Goal: Transaction & Acquisition: Purchase product/service

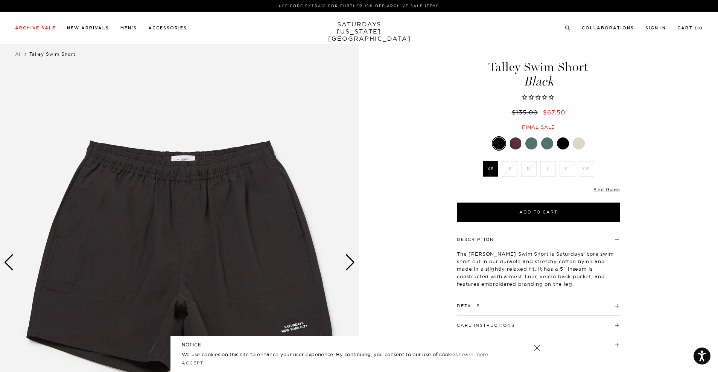
click at [563, 167] on li "XL" at bounding box center [566, 168] width 19 height 15
click at [545, 143] on div at bounding box center [547, 143] width 12 height 12
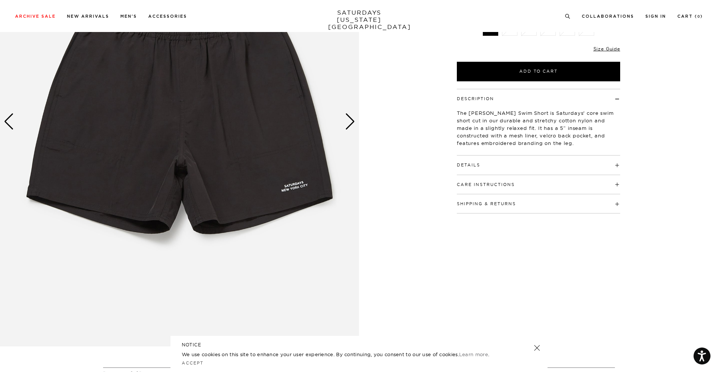
scroll to position [209, 0]
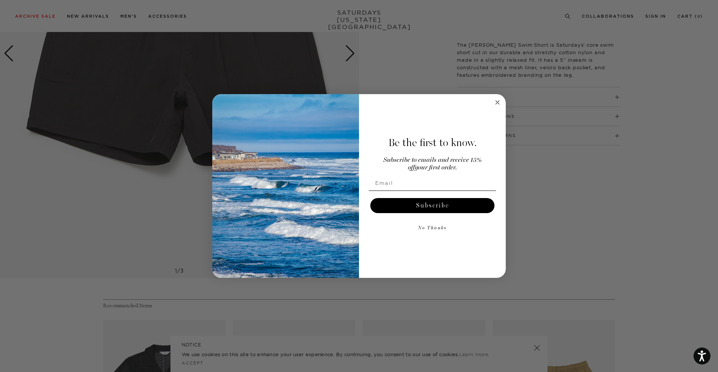
click at [495, 99] on circle "Close dialog" at bounding box center [497, 102] width 9 height 9
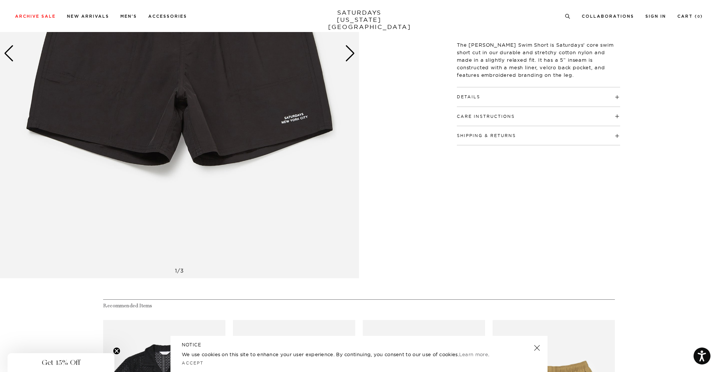
scroll to position [441, 0]
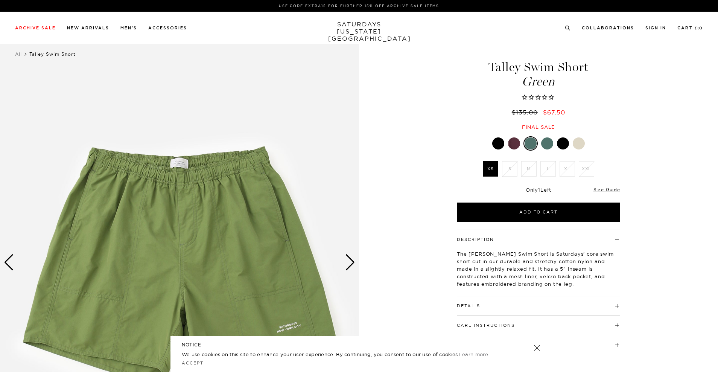
click at [530, 142] on div at bounding box center [530, 143] width 12 height 12
click at [533, 144] on div at bounding box center [530, 143] width 12 height 12
